Goal: Information Seeking & Learning: Learn about a topic

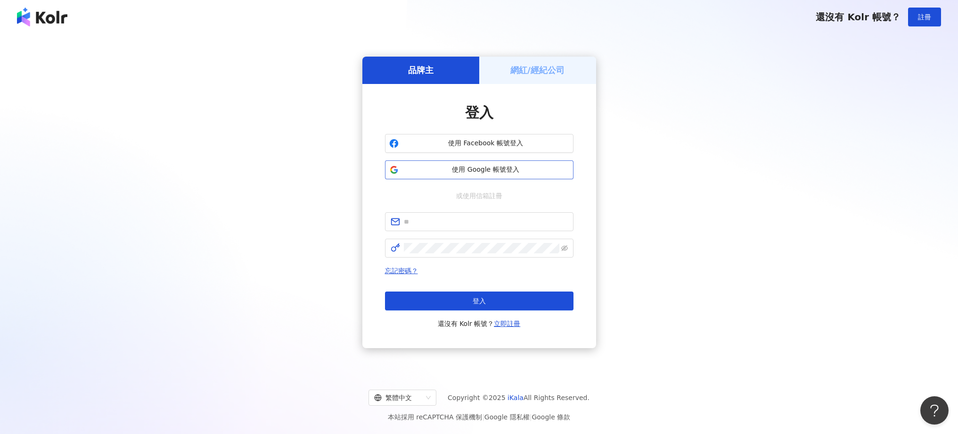
click at [492, 177] on button "使用 Google 帳號登入" at bounding box center [479, 169] width 189 height 19
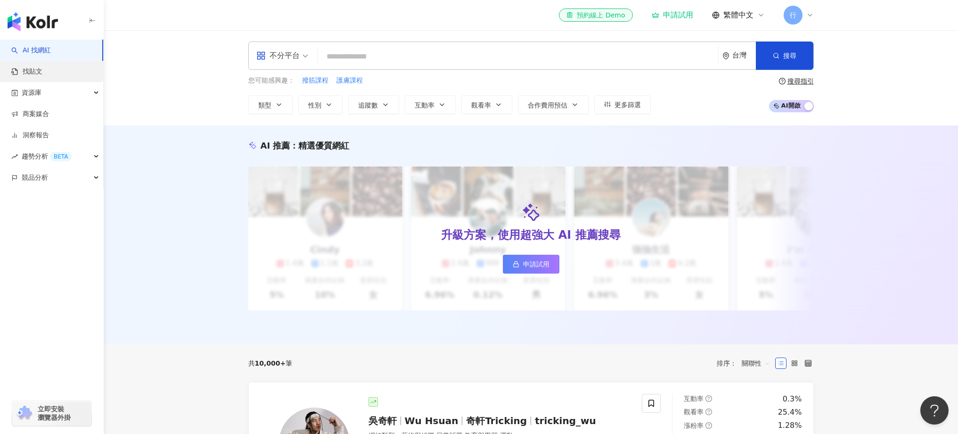
click at [33, 67] on link "找貼文" at bounding box center [26, 71] width 31 height 9
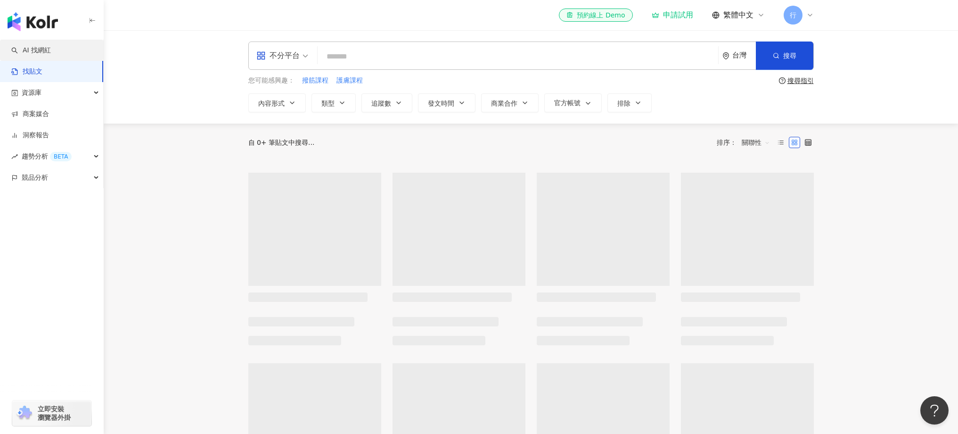
click at [42, 53] on link "AI 找網紅" at bounding box center [31, 50] width 40 height 9
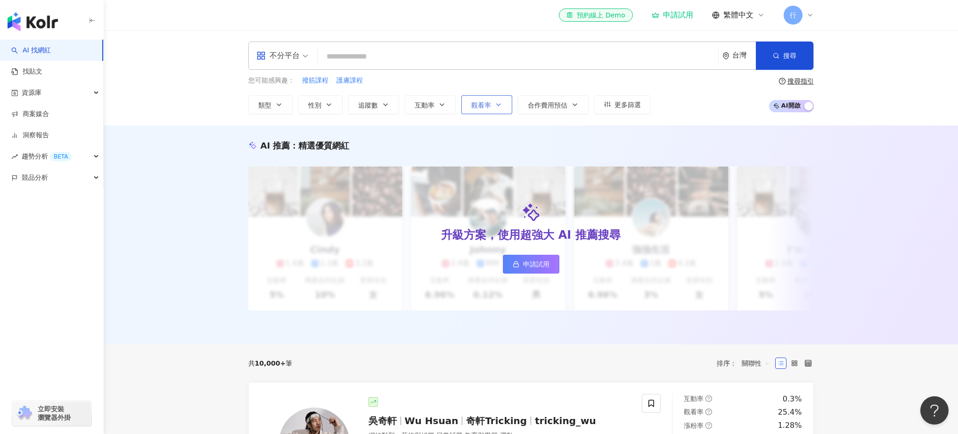
click at [481, 110] on button "觀看率" at bounding box center [486, 104] width 51 height 19
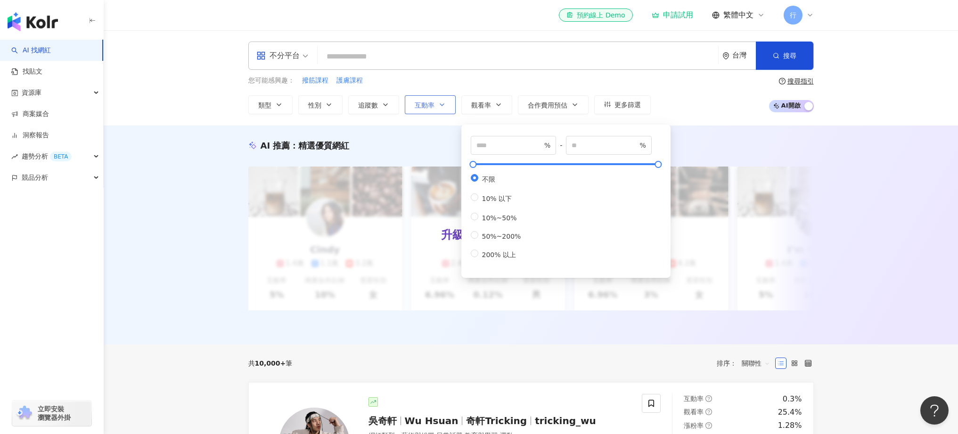
click at [442, 107] on icon "button" at bounding box center [442, 105] width 8 height 8
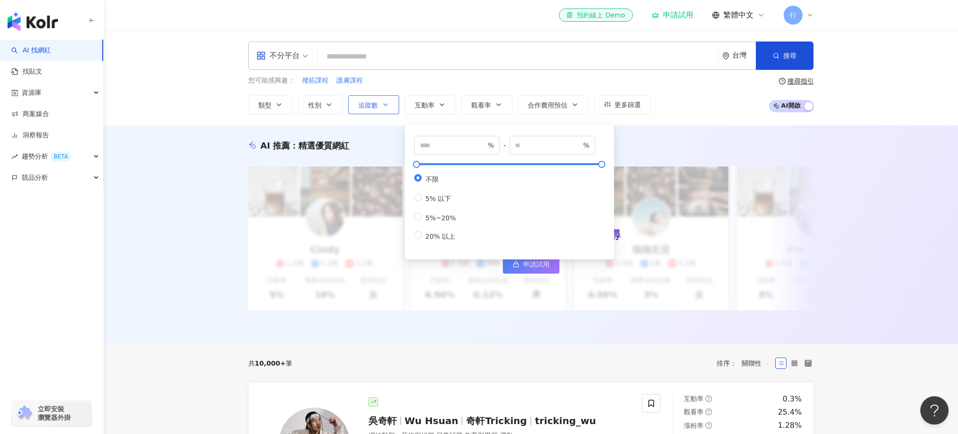
click at [376, 109] on button "追蹤數" at bounding box center [373, 104] width 51 height 19
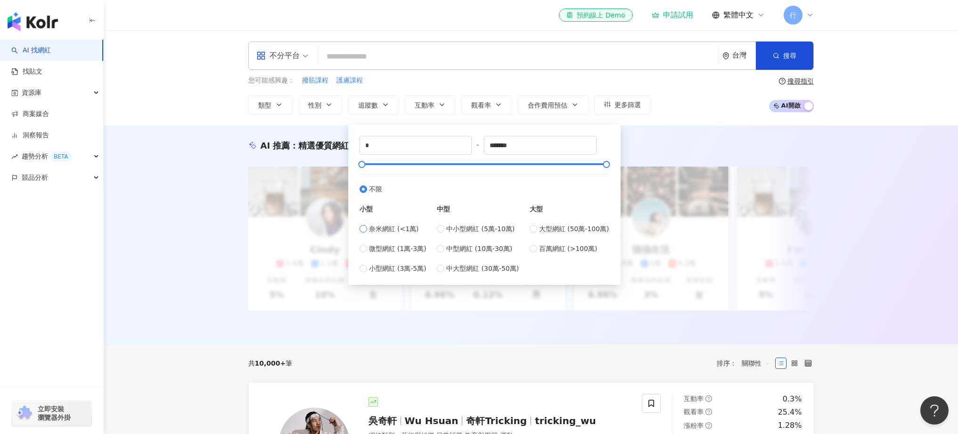
click at [372, 229] on span "奈米網紅 (<1萬)" at bounding box center [394, 228] width 50 height 10
type input "****"
click at [368, 253] on label "微型網紅 (1萬-3萬)" at bounding box center [393, 248] width 67 height 10
type input "*****"
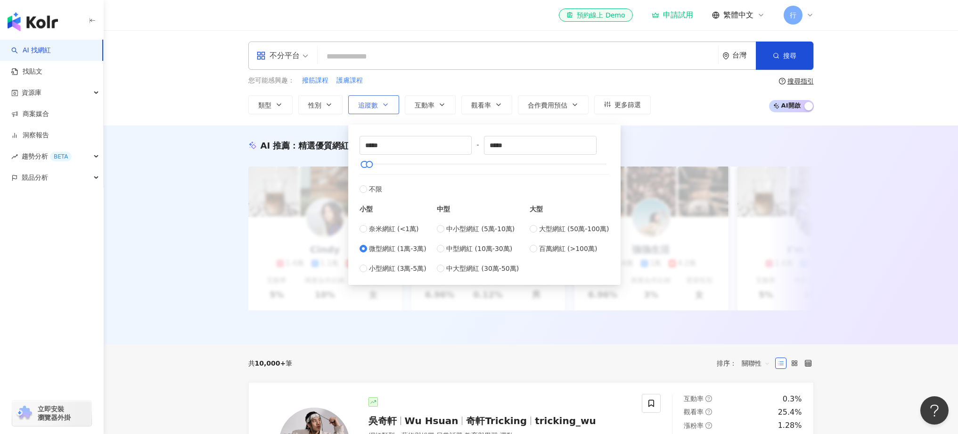
click at [384, 103] on icon "button" at bounding box center [386, 105] width 8 height 8
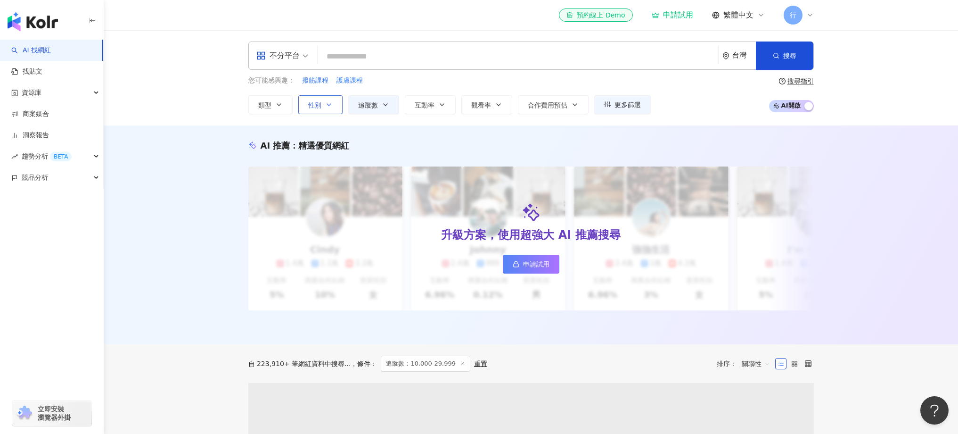
click at [322, 107] on button "性別" at bounding box center [320, 104] width 44 height 19
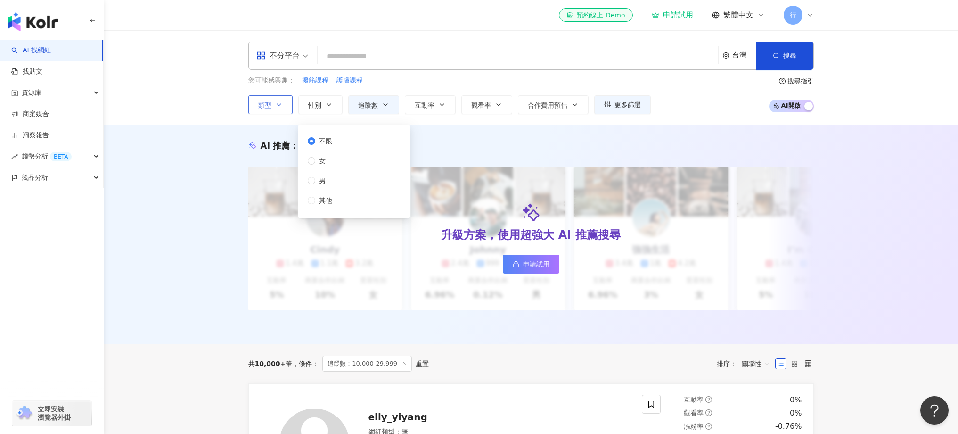
click at [282, 111] on button "類型" at bounding box center [270, 104] width 44 height 19
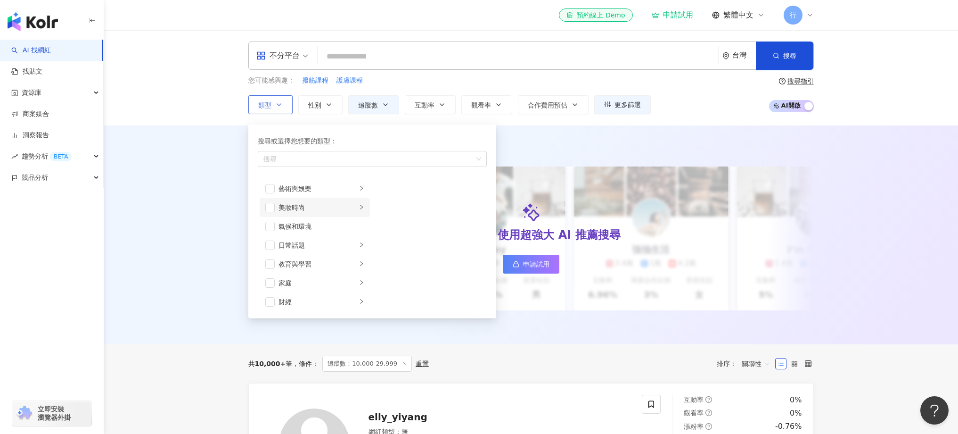
click at [309, 206] on div "美妝時尚" at bounding box center [318, 207] width 78 height 10
drag, startPoint x: 387, startPoint y: 190, endPoint x: 393, endPoint y: 191, distance: 6.7
click at [387, 190] on span "button" at bounding box center [384, 188] width 9 height 9
click at [729, 90] on div "您可能感興趣： 撥筋課程 護膚課程 類型 搜尋或選擇您想要的類型： 保養 藝術與娛樂 美妝時尚 氣候和環境 日常話題 教育與學習 家庭 財經 美食 命理占卜 …" at bounding box center [531, 94] width 566 height 39
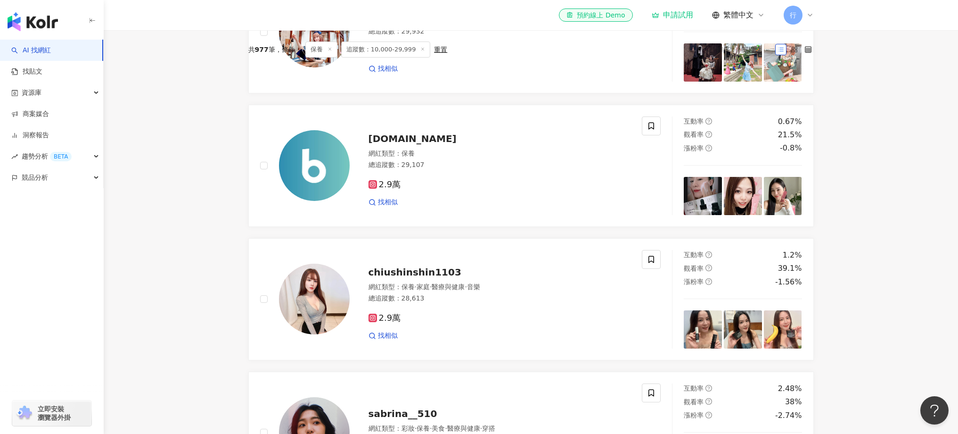
scroll to position [261, 0]
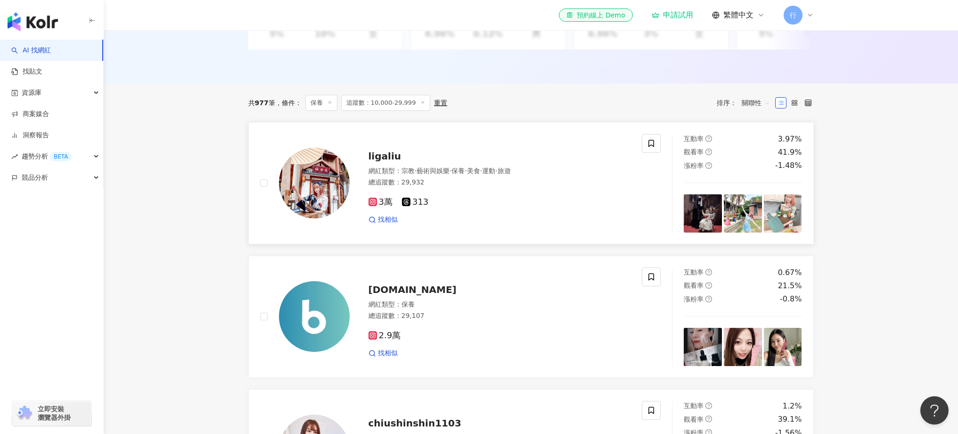
click at [709, 222] on img at bounding box center [703, 213] width 38 height 38
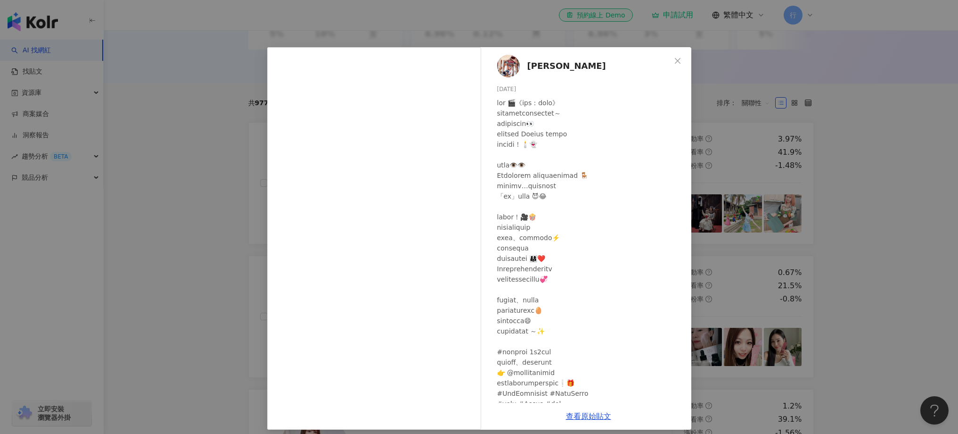
scroll to position [41, 0]
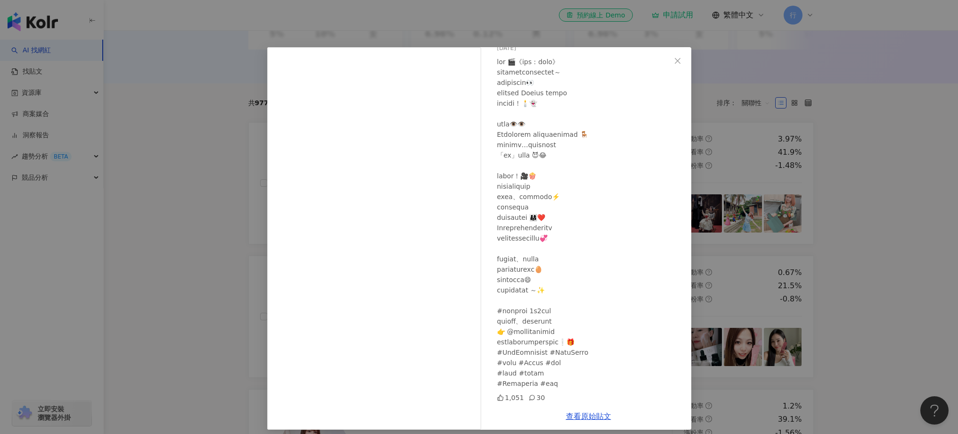
click at [801, 232] on div "劉俐佳🐲 2025/9/3 1,051 30 查看原始貼文" at bounding box center [479, 217] width 958 height 434
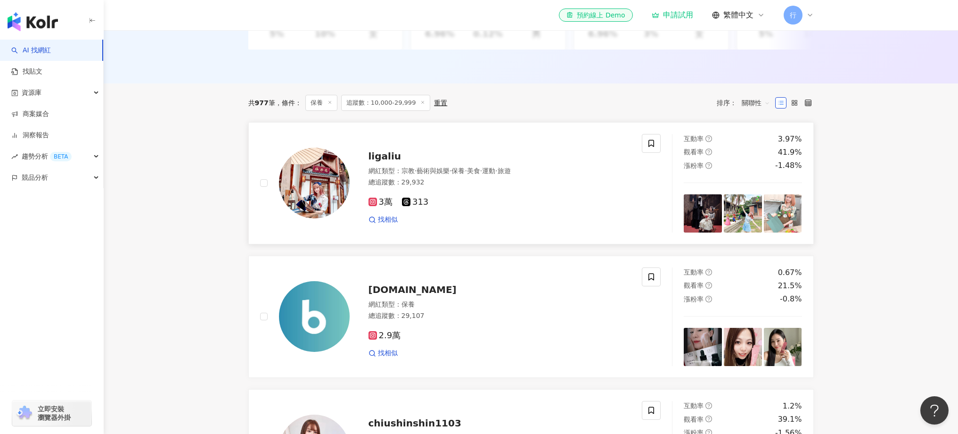
click at [752, 220] on img at bounding box center [743, 213] width 38 height 38
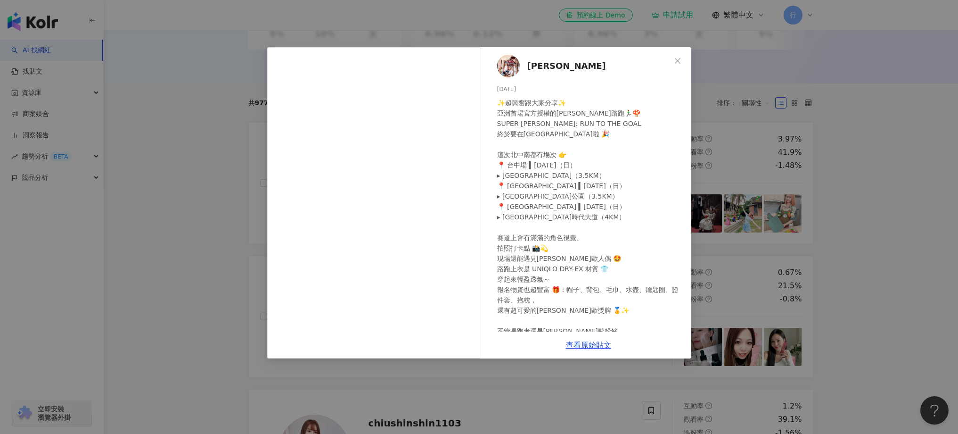
click at [722, 224] on div "劉俐佳🐲 2025/8/28 ✨超興奮跟大家分享✨ 亞洲首場官方授權的瑪利歐路跑🏃‍♂️🍄 SUPER MARIO: RUN TO THE GOAL 終於要在…" at bounding box center [479, 217] width 958 height 434
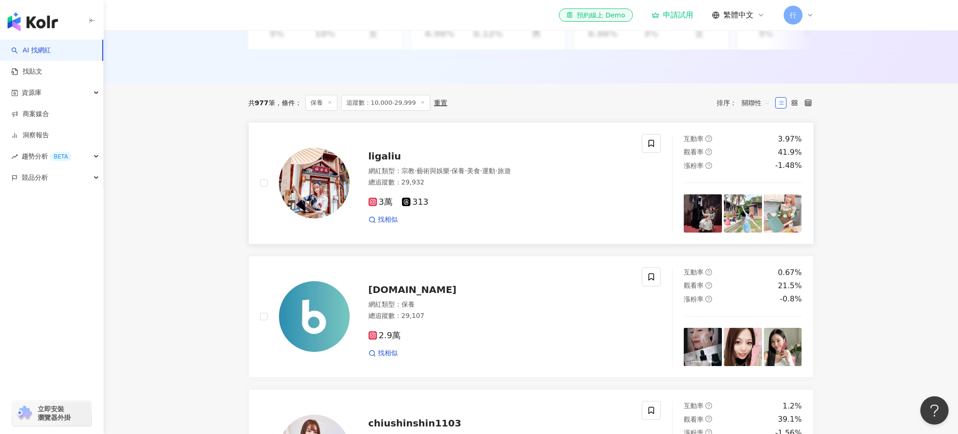
click at [525, 196] on div "3萬 313 找相似" at bounding box center [500, 206] width 263 height 35
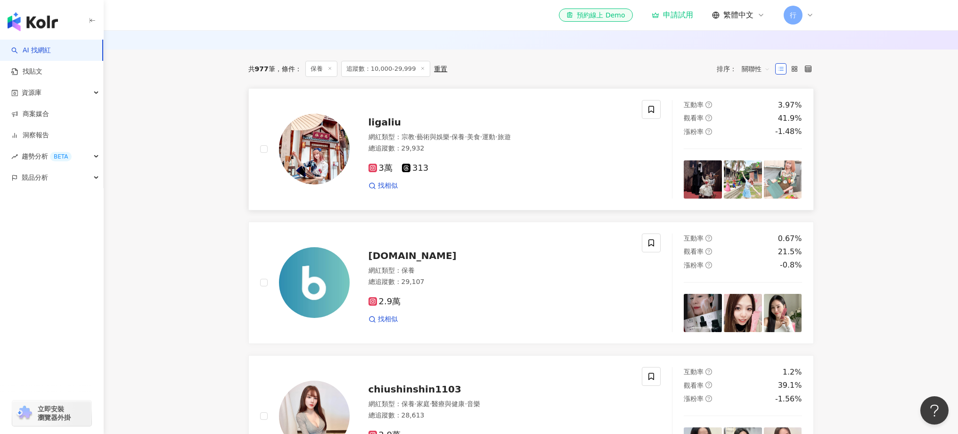
scroll to position [299, 0]
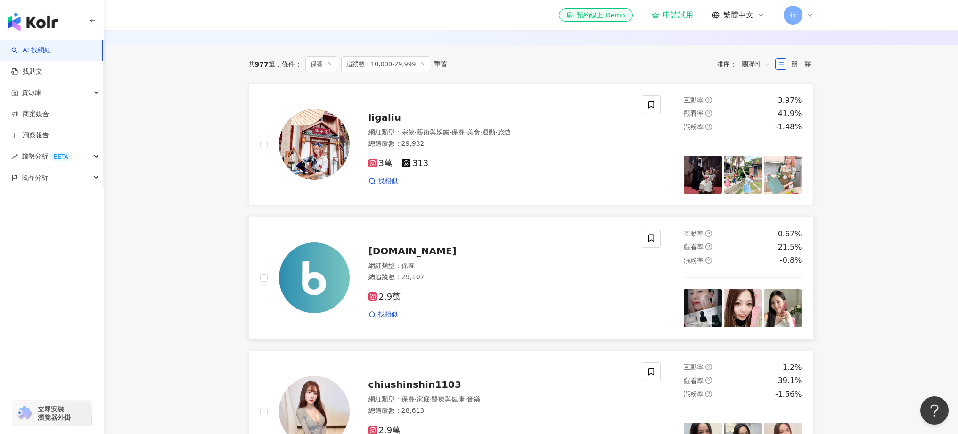
click at [607, 291] on div "2.9萬 找相似" at bounding box center [500, 301] width 263 height 35
click at [716, 305] on img at bounding box center [703, 308] width 38 height 38
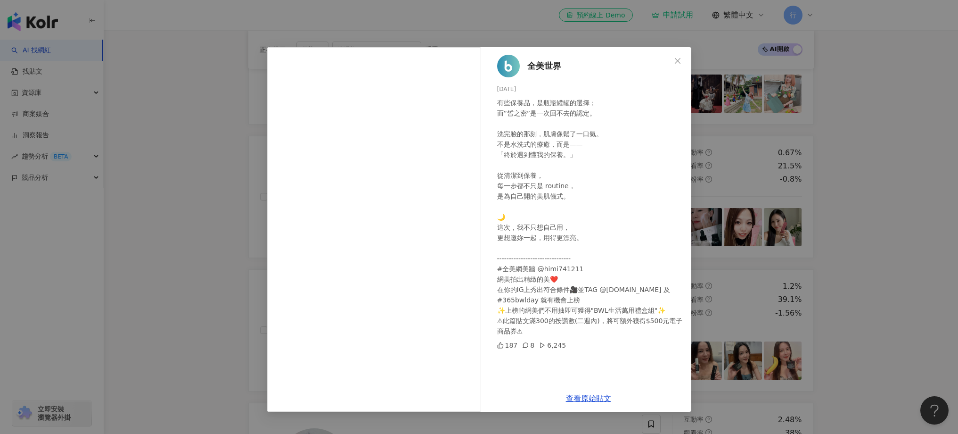
scroll to position [377, 0]
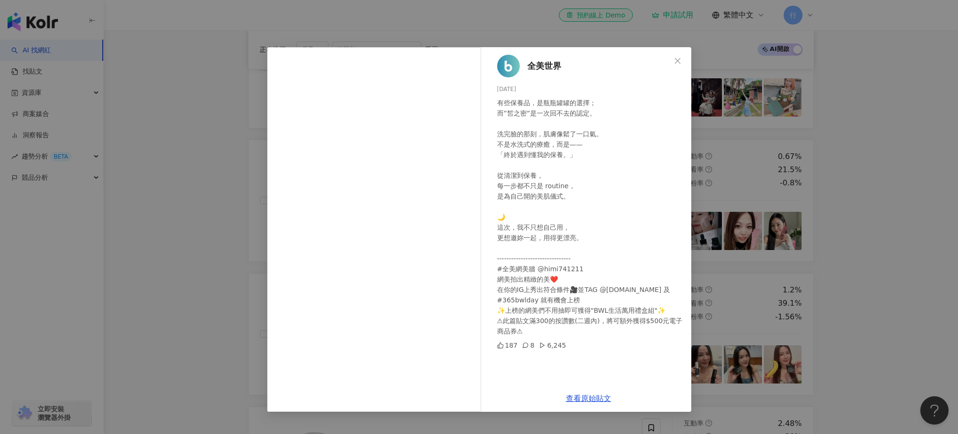
click at [764, 249] on div "全美世界 2025/5/21 有些保養品，是瓶瓶罐罐的選擇； 而”皙之密”是一次回不去的認定。 洗完臉的那刻，肌膚像鬆了一口氣。 不是水洗式的療癒，而是—— …" at bounding box center [479, 217] width 958 height 434
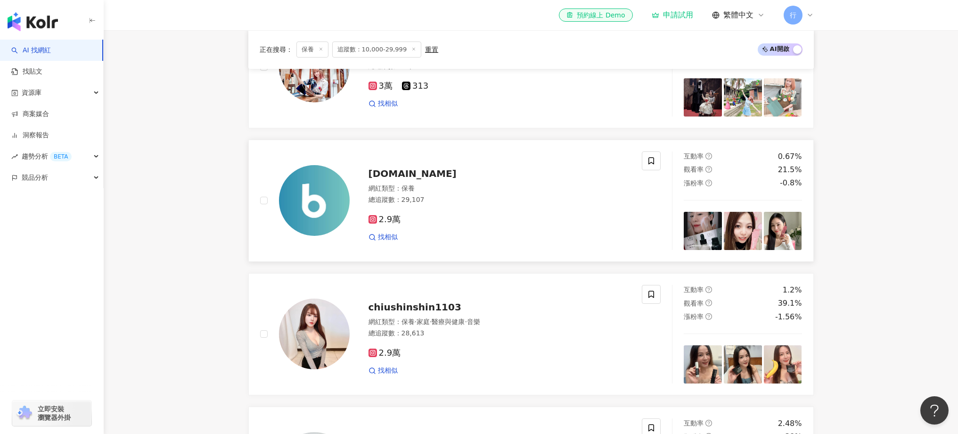
click at [747, 244] on img at bounding box center [743, 231] width 38 height 38
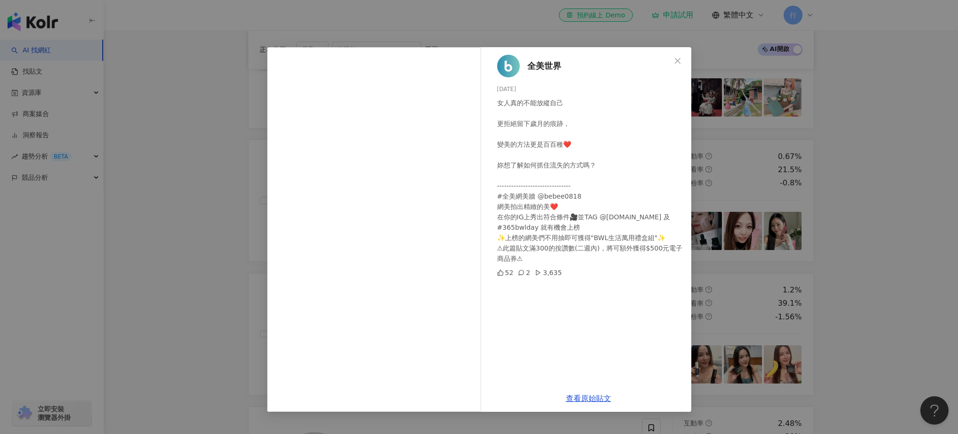
click at [753, 224] on div "全美世界 2025/3/20 女人真的不能放縱自己 更拒絕留下歲月的痕跡， 變美的方法更是百百種❤️ 妳想了解如何抓住流失的方式嗎？ ------------…" at bounding box center [479, 217] width 958 height 434
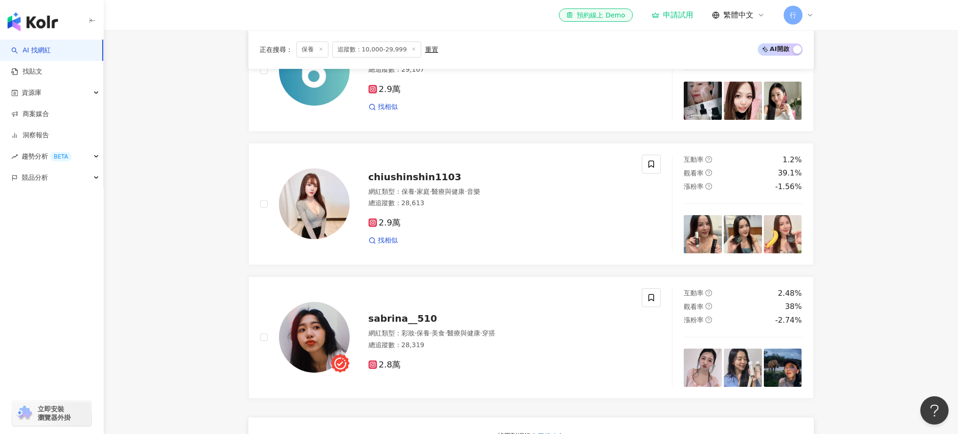
scroll to position [581, 0]
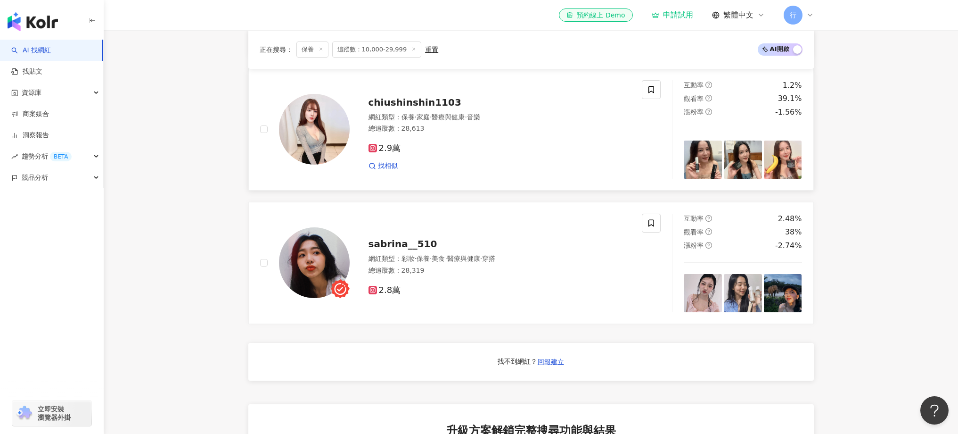
click at [627, 169] on div "找相似" at bounding box center [500, 165] width 263 height 9
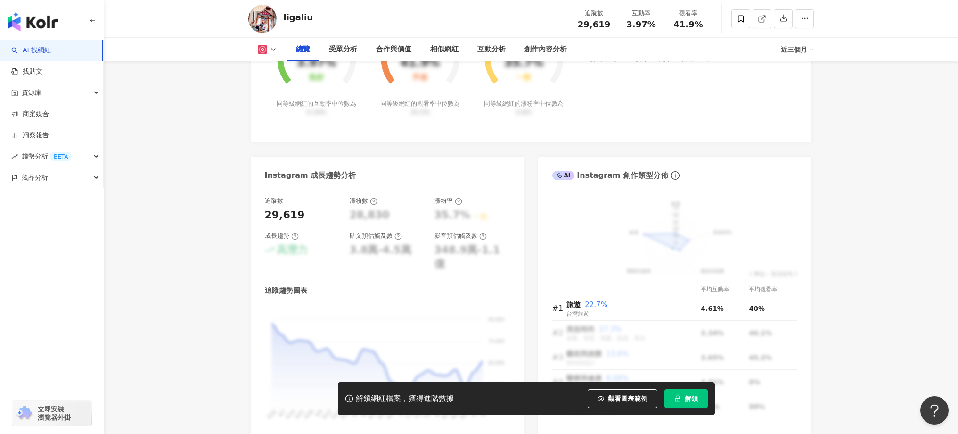
scroll to position [423, 0]
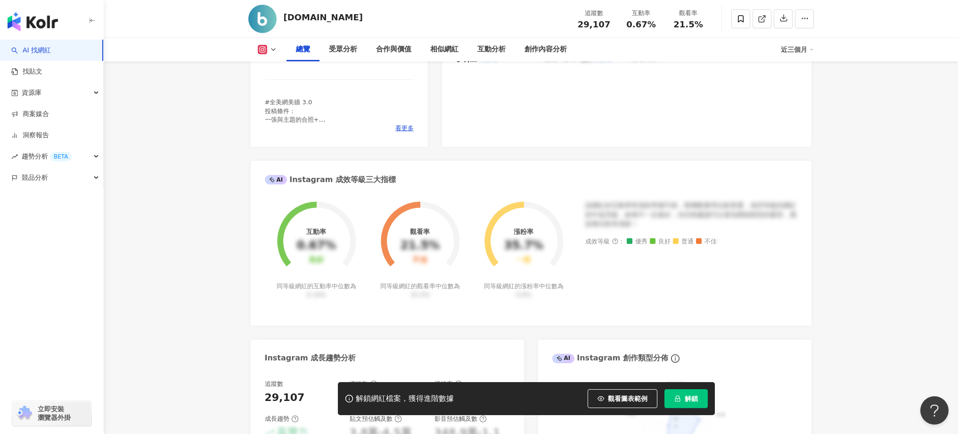
scroll to position [457, 0]
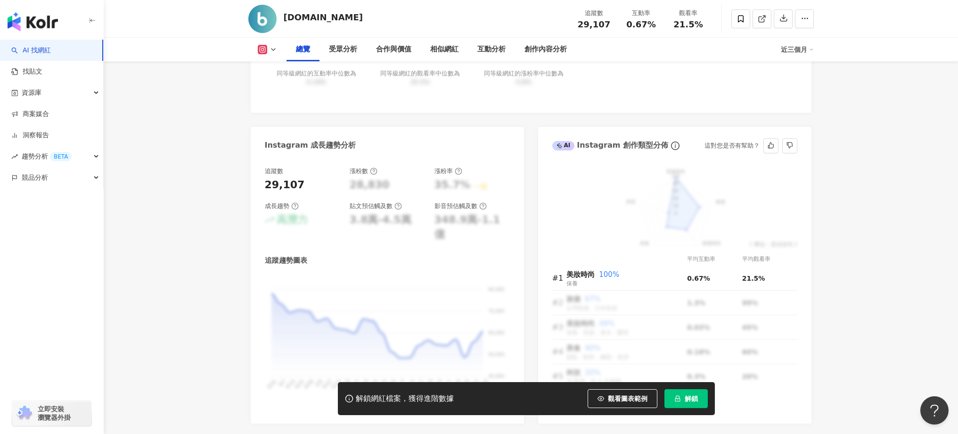
click at [685, 202] on div "美妝時尚 旅遊 美妝時尚 美食 科技 100 80 60 40 20 0 ( 單位：百分比% )" at bounding box center [674, 207] width 245 height 81
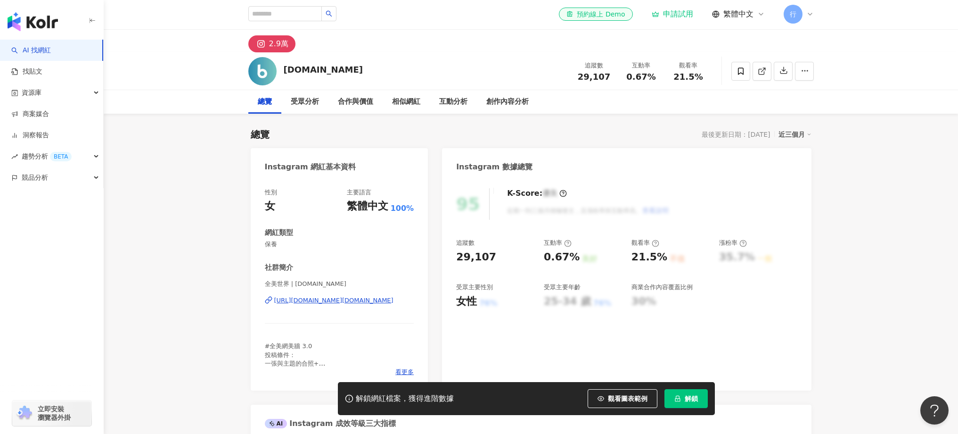
scroll to position [0, 0]
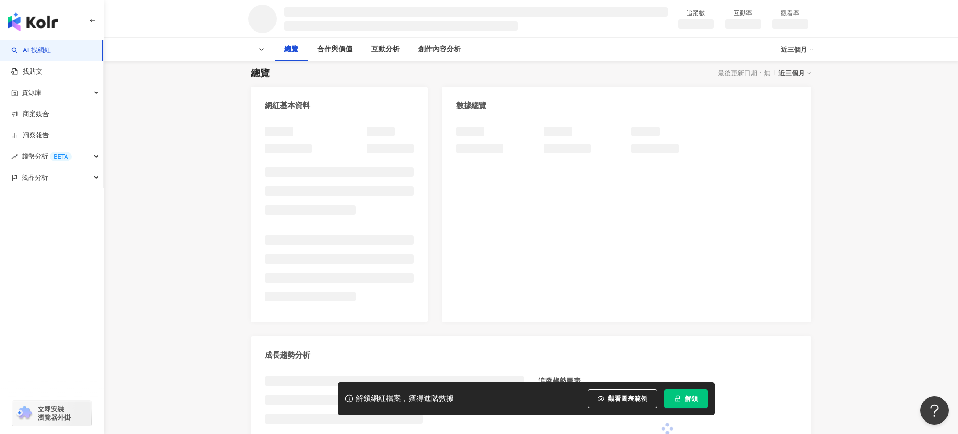
scroll to position [48, 0]
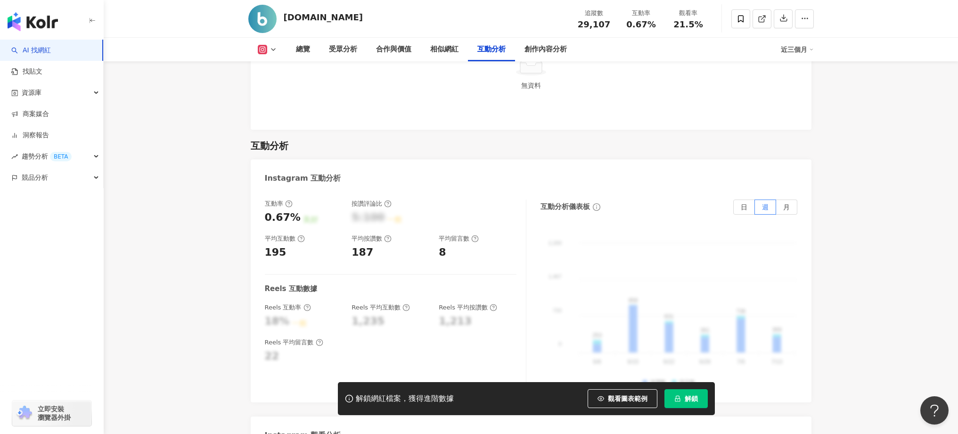
scroll to position [1780, 0]
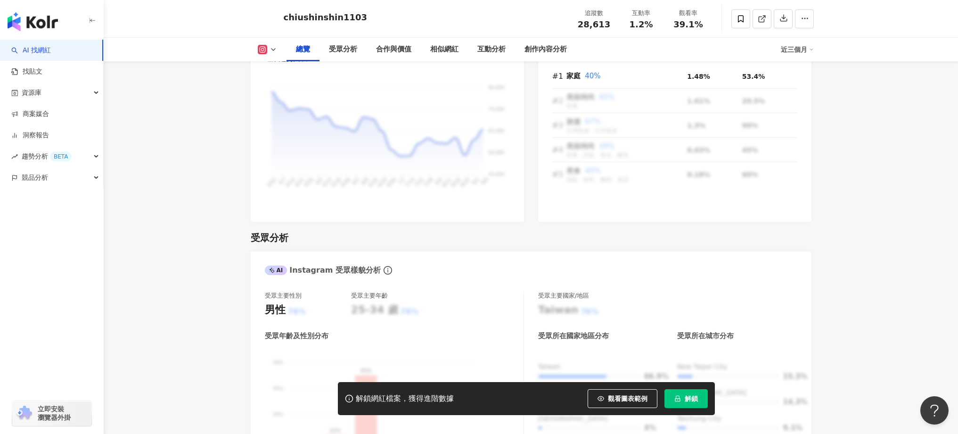
scroll to position [723, 0]
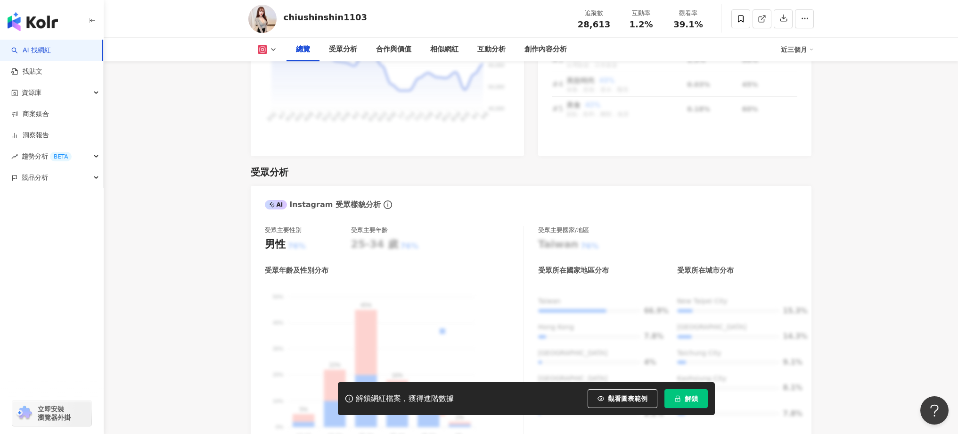
scroll to position [725, 0]
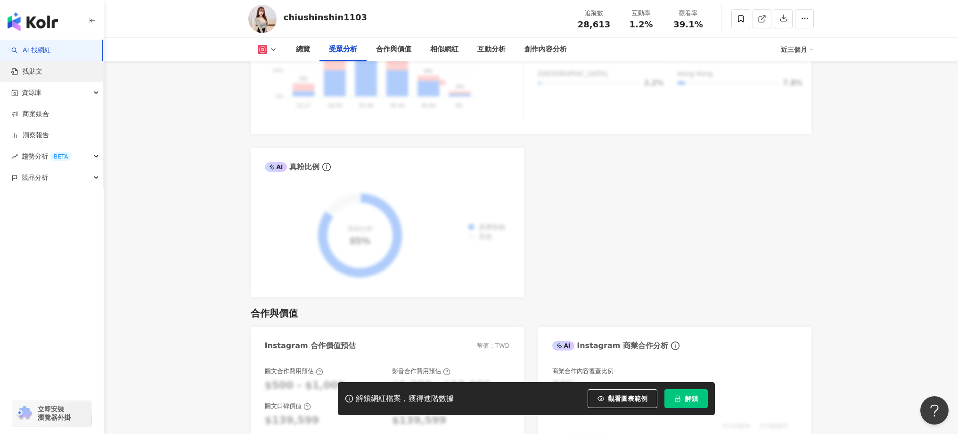
click at [42, 73] on link "找貼文" at bounding box center [26, 71] width 31 height 9
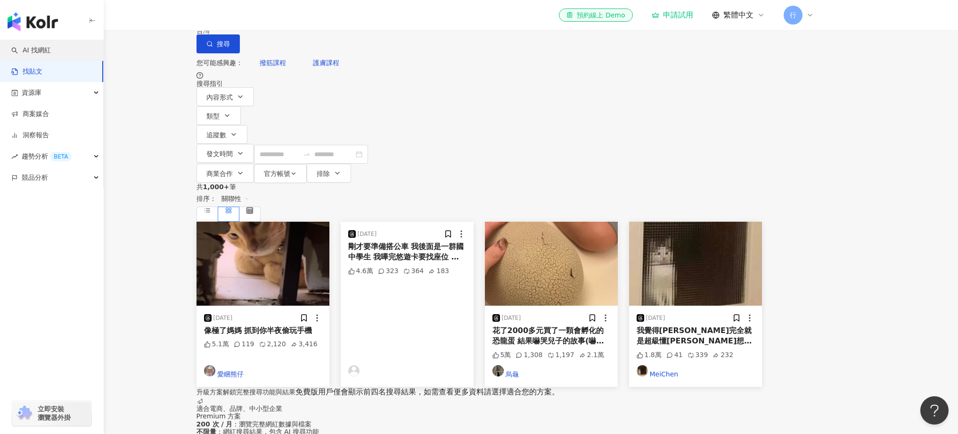
click at [39, 55] on link "AI 找網紅" at bounding box center [31, 50] width 40 height 9
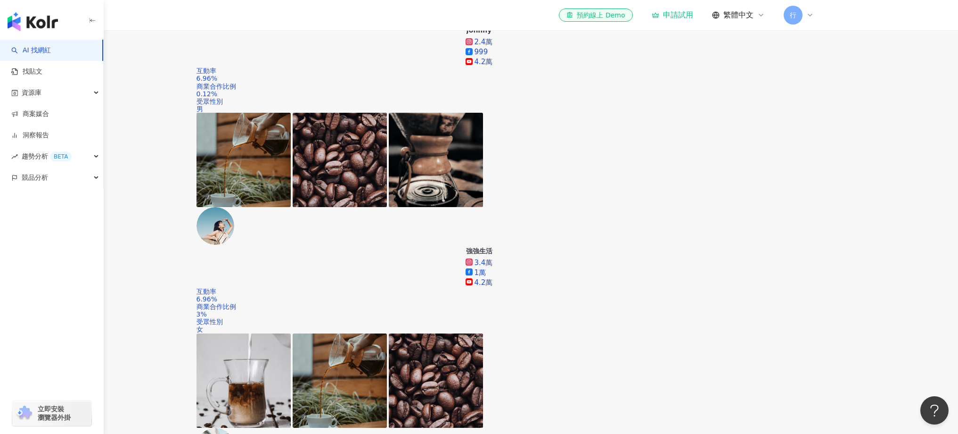
scroll to position [788, 0]
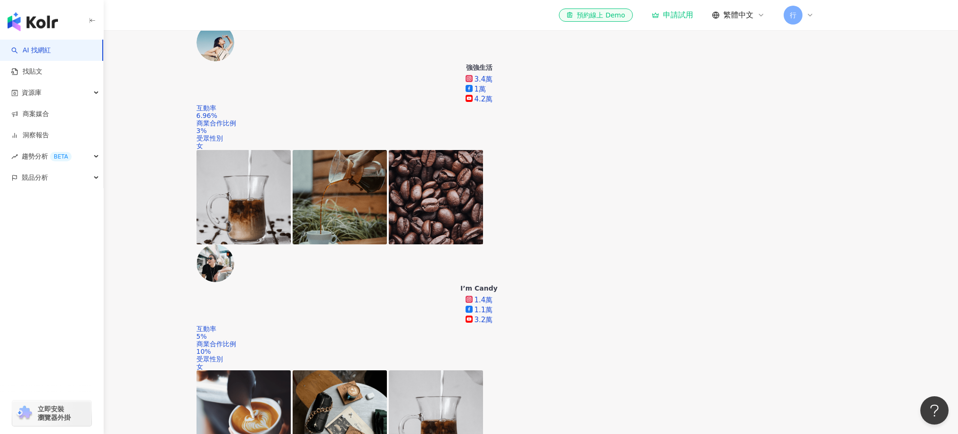
drag, startPoint x: 549, startPoint y: 303, endPoint x: 632, endPoint y: 359, distance: 100.4
drag, startPoint x: 626, startPoint y: 358, endPoint x: 547, endPoint y: 295, distance: 101.2
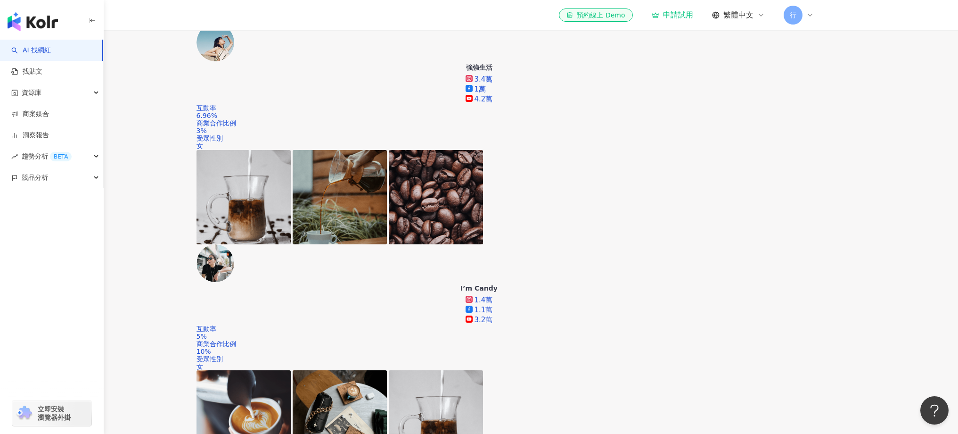
drag, startPoint x: 382, startPoint y: 357, endPoint x: 270, endPoint y: 278, distance: 137.3
